Goal: Entertainment & Leisure: Consume media (video, audio)

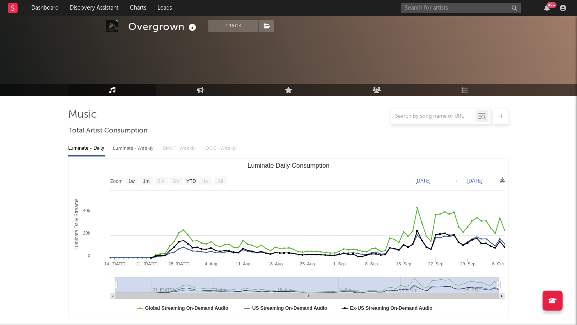
select select "1w"
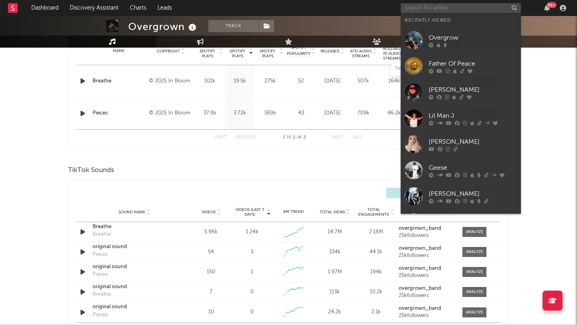
click at [423, 4] on input "text" at bounding box center [461, 8] width 120 height 10
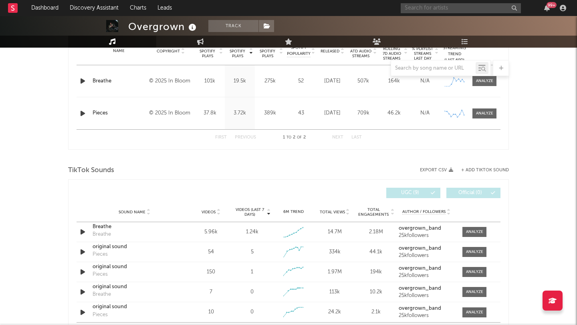
click at [415, 6] on input "text" at bounding box center [461, 8] width 120 height 10
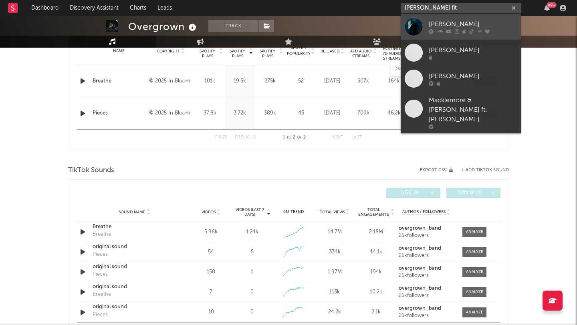
type input "[PERSON_NAME] fit"
click at [447, 24] on div "[PERSON_NAME]" at bounding box center [473, 24] width 88 height 10
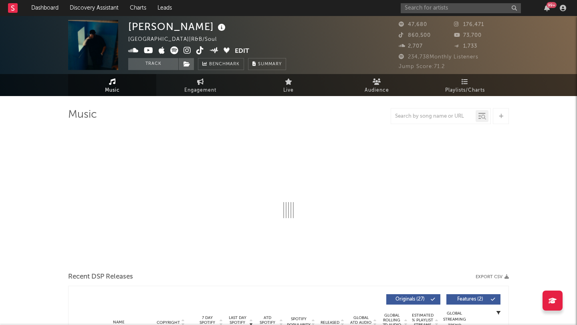
select select "6m"
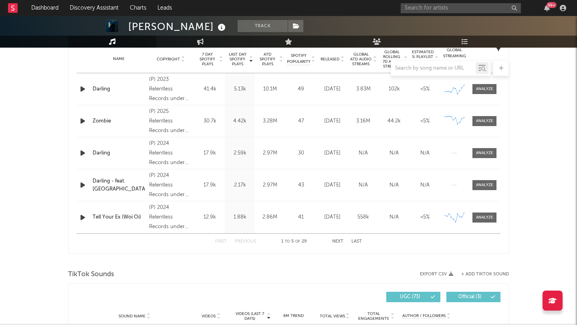
scroll to position [327, 0]
click at [83, 155] on icon "button" at bounding box center [83, 154] width 8 height 10
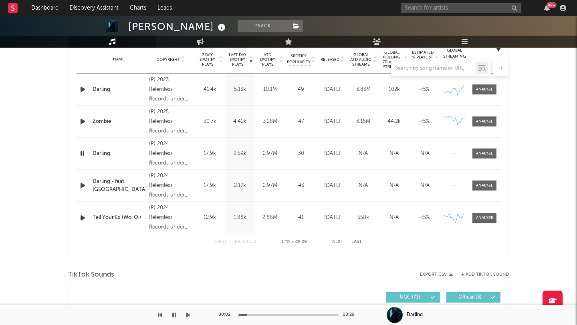
click at [84, 123] on icon "button" at bounding box center [83, 122] width 8 height 10
click at [82, 90] on icon "button" at bounding box center [83, 90] width 8 height 10
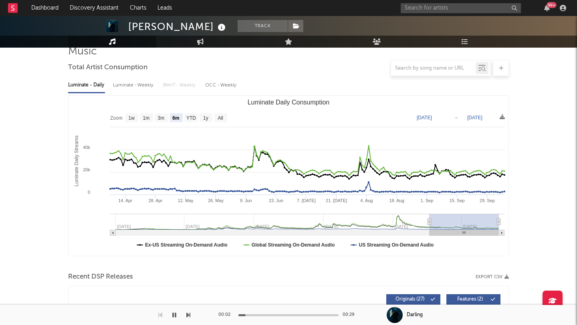
scroll to position [0, 0]
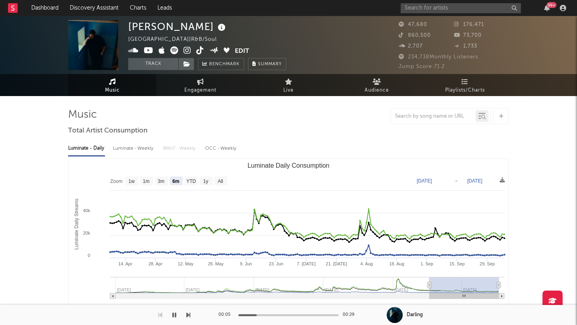
click at [89, 56] on img at bounding box center [93, 45] width 50 height 50
click at [95, 49] on img at bounding box center [93, 45] width 50 height 50
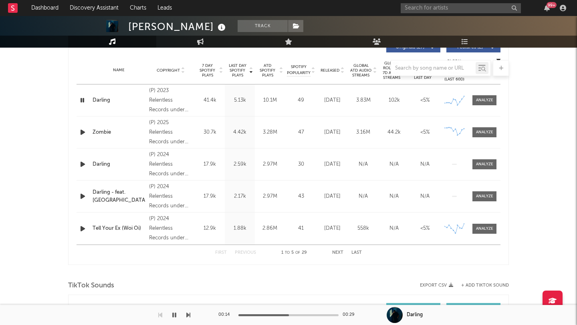
scroll to position [316, 0]
click at [83, 100] on icon "button" at bounding box center [83, 100] width 8 height 10
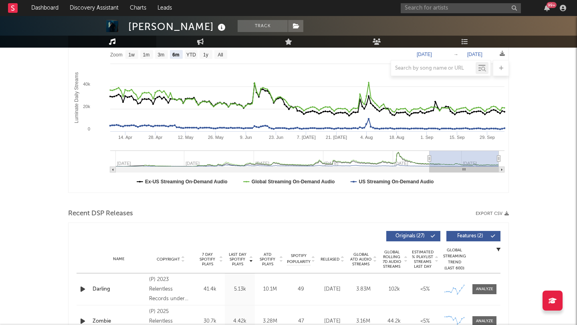
scroll to position [0, 0]
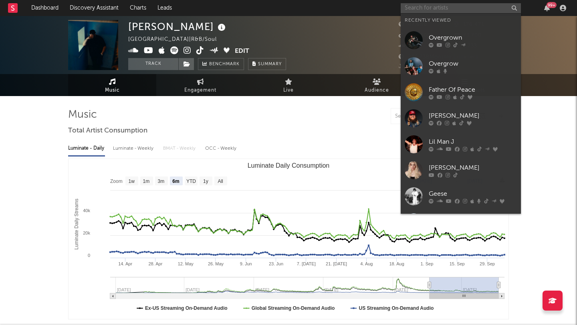
click at [425, 8] on input "text" at bounding box center [461, 8] width 120 height 10
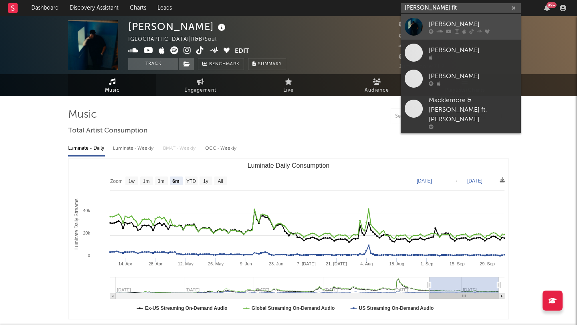
type input "[PERSON_NAME] fit"
click at [481, 22] on div "[PERSON_NAME]" at bounding box center [473, 24] width 88 height 10
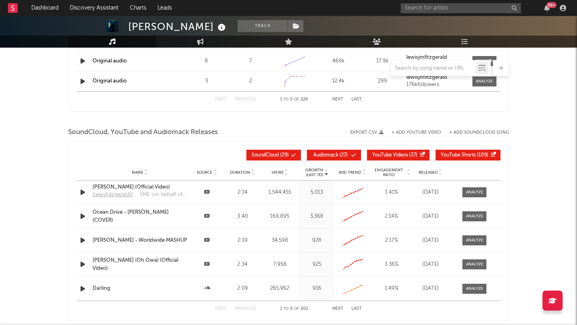
scroll to position [854, 0]
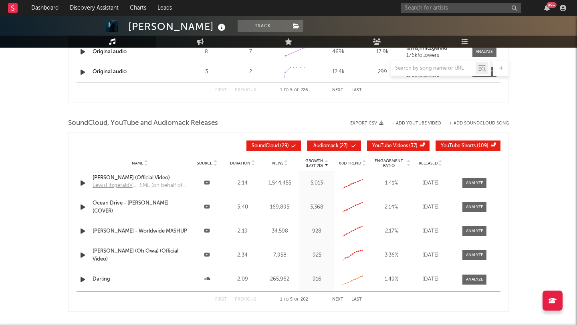
click at [84, 207] on icon "button" at bounding box center [83, 207] width 8 height 10
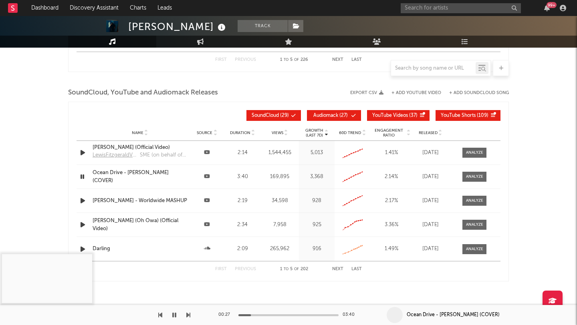
scroll to position [901, 0]
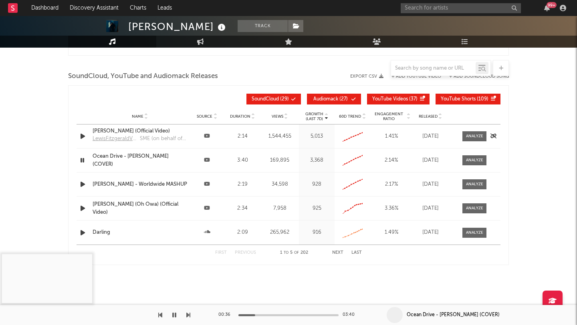
click at [83, 138] on icon "button" at bounding box center [83, 136] width 8 height 10
click at [83, 185] on icon "button" at bounding box center [83, 185] width 8 height 10
click at [85, 208] on icon "button" at bounding box center [83, 209] width 8 height 10
click at [252, 28] on button "Track" at bounding box center [263, 26] width 50 height 12
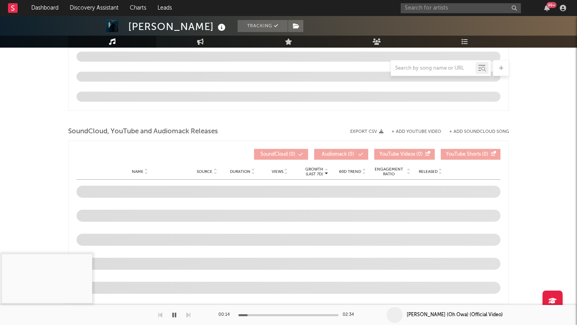
scroll to position [734, 0]
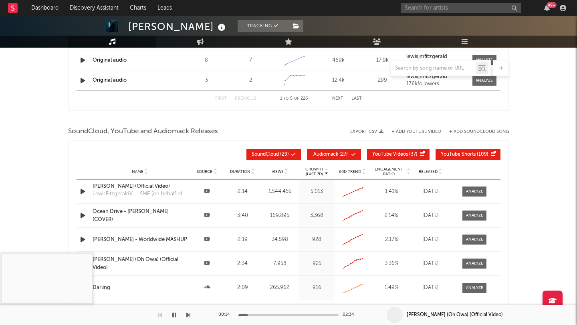
select select "6m"
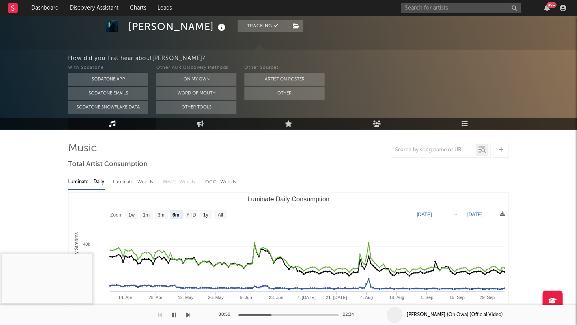
scroll to position [0, 0]
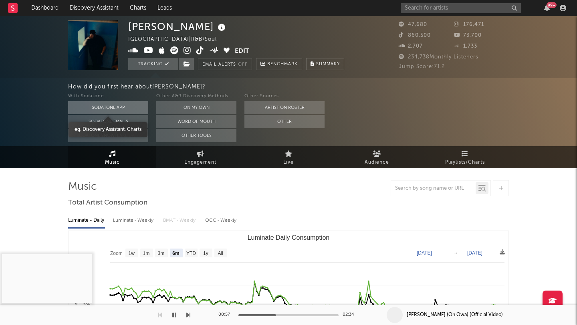
click at [135, 103] on button "Sodatone App" at bounding box center [108, 107] width 80 height 13
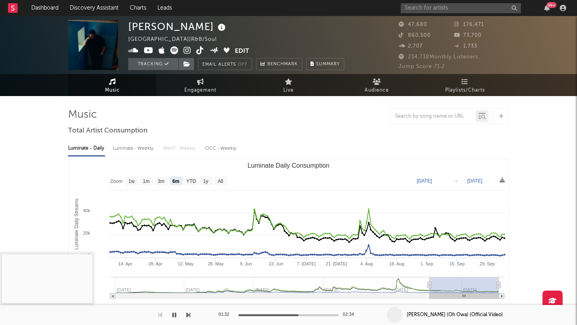
click at [173, 315] on icon "button" at bounding box center [174, 315] width 4 height 6
